Goal: Task Accomplishment & Management: Manage account settings

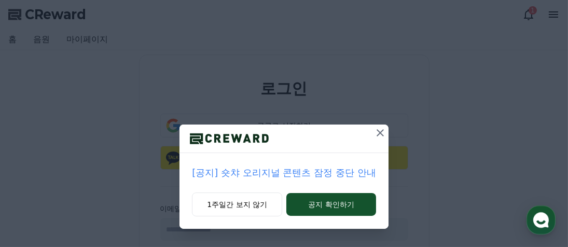
click at [377, 130] on icon at bounding box center [380, 132] width 7 height 7
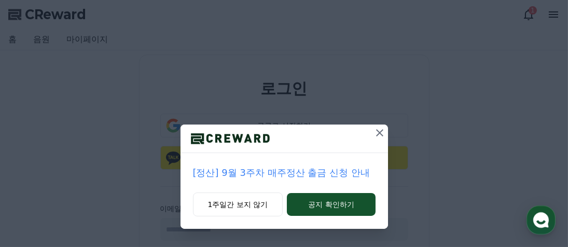
click at [382, 131] on icon at bounding box center [380, 133] width 12 height 12
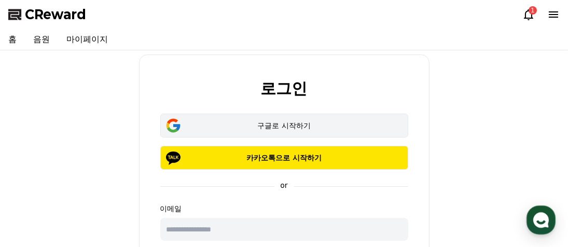
click at [327, 126] on div "구글로 시작하기" at bounding box center [284, 125] width 218 height 10
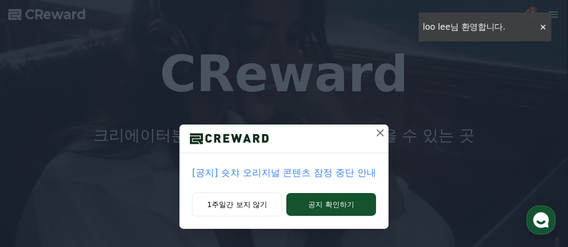
click at [381, 135] on icon at bounding box center [380, 133] width 12 height 12
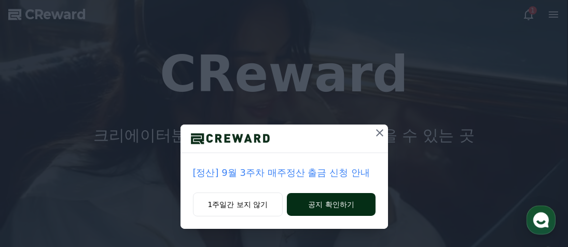
click at [368, 197] on button "공지 확인하기" at bounding box center [331, 204] width 88 height 23
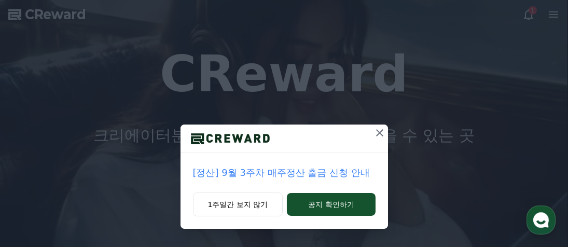
click at [378, 140] on button at bounding box center [379, 133] width 17 height 17
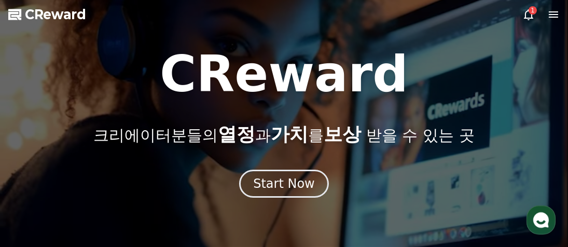
click at [379, 136] on p "크리에이터분들의 열정 과 가치 를 보상 받을 수 있는 곳" at bounding box center [283, 134] width 381 height 21
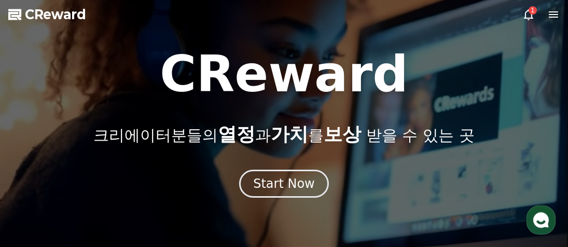
click at [526, 15] on icon at bounding box center [528, 14] width 12 height 12
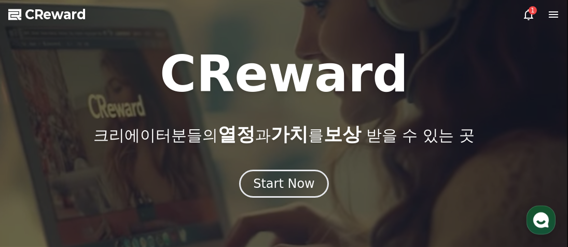
click at [530, 11] on div "1" at bounding box center [533, 10] width 8 height 8
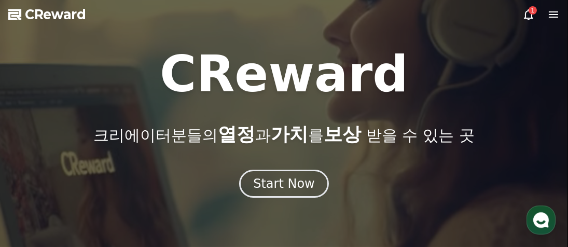
click at [530, 11] on div "1" at bounding box center [533, 10] width 8 height 8
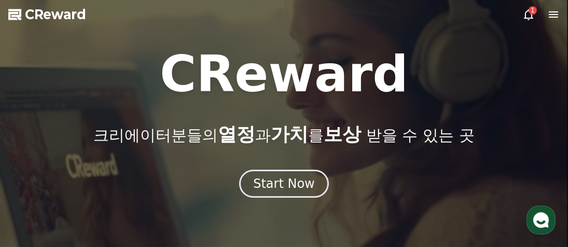
click at [530, 11] on div "1" at bounding box center [533, 10] width 8 height 8
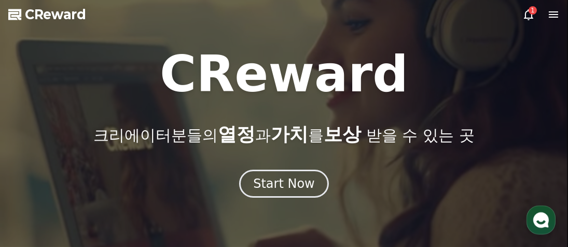
click at [548, 10] on icon at bounding box center [553, 14] width 12 height 12
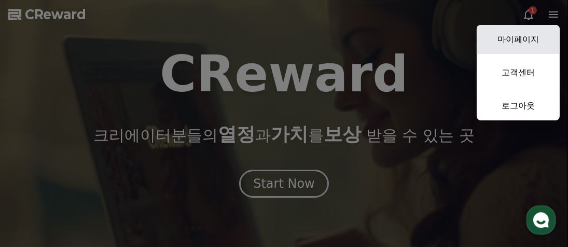
click at [516, 47] on link "마이페이지" at bounding box center [518, 39] width 83 height 29
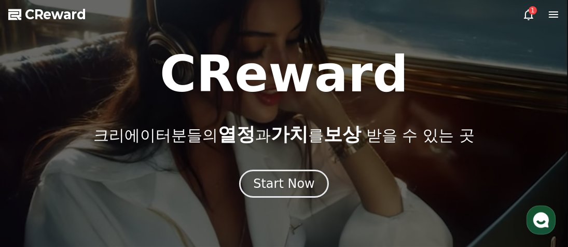
click at [550, 13] on icon at bounding box center [553, 14] width 12 height 12
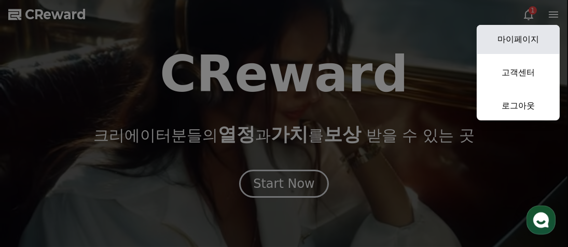
click at [520, 41] on link "마이페이지" at bounding box center [518, 39] width 83 height 29
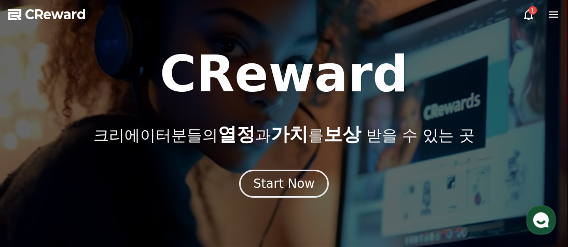
click at [79, 16] on span "CReward" at bounding box center [55, 14] width 61 height 17
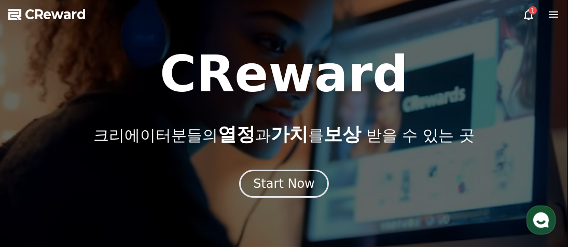
click at [79, 16] on span "CReward" at bounding box center [55, 14] width 61 height 17
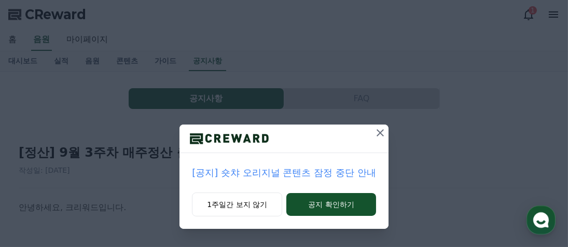
click at [384, 135] on icon at bounding box center [380, 133] width 12 height 12
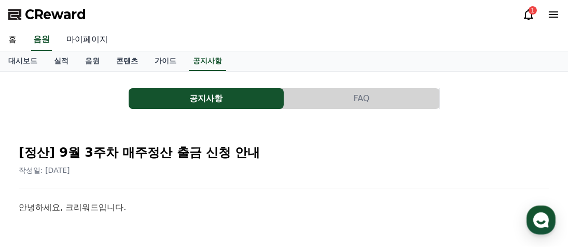
click at [81, 36] on link "마이페이지" at bounding box center [87, 40] width 58 height 22
select select "**********"
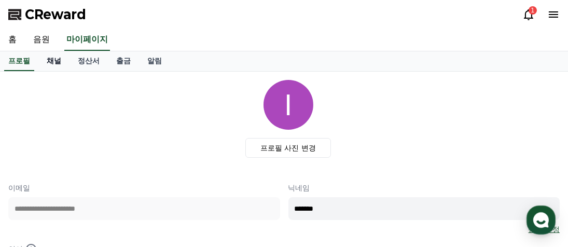
click at [61, 60] on link "채널" at bounding box center [53, 61] width 31 height 20
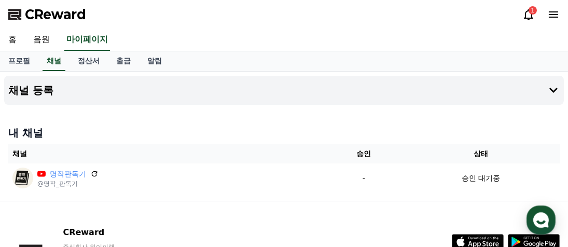
click at [525, 14] on icon at bounding box center [528, 14] width 9 height 11
